Goal: Go to known website: Access a specific website the user already knows

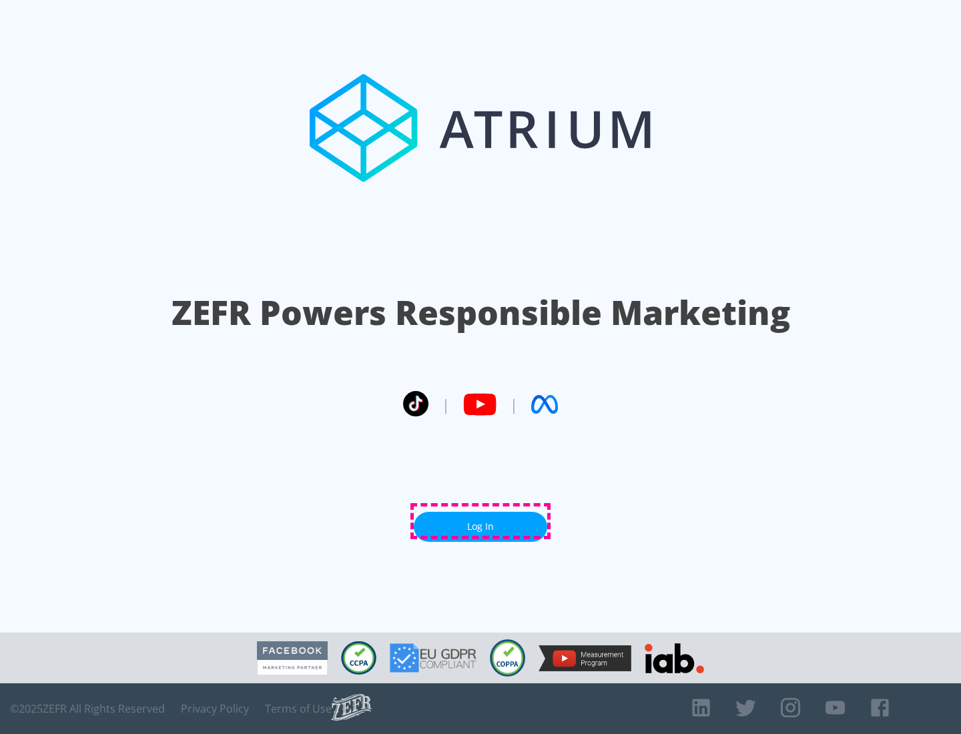
click at [481, 521] on link "Log In" at bounding box center [481, 527] width 134 height 30
